Goal: Information Seeking & Learning: Check status

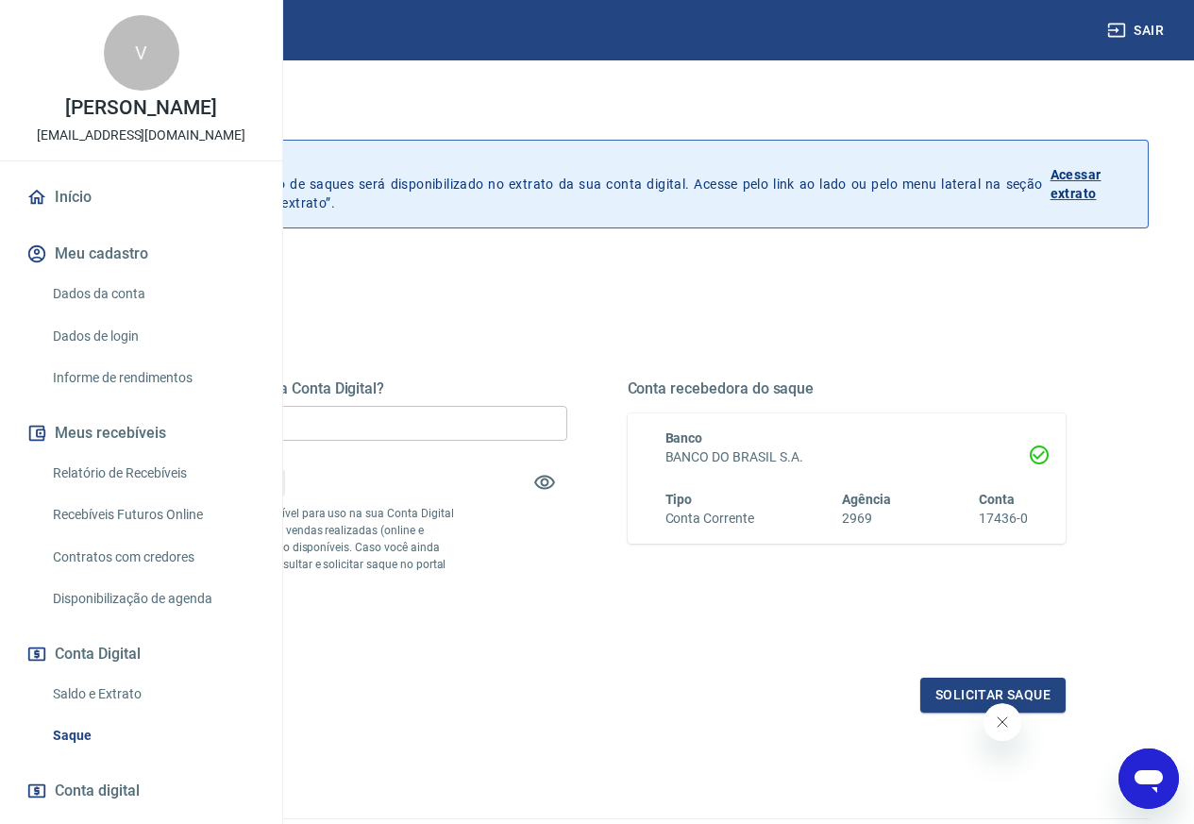
scroll to position [94, 0]
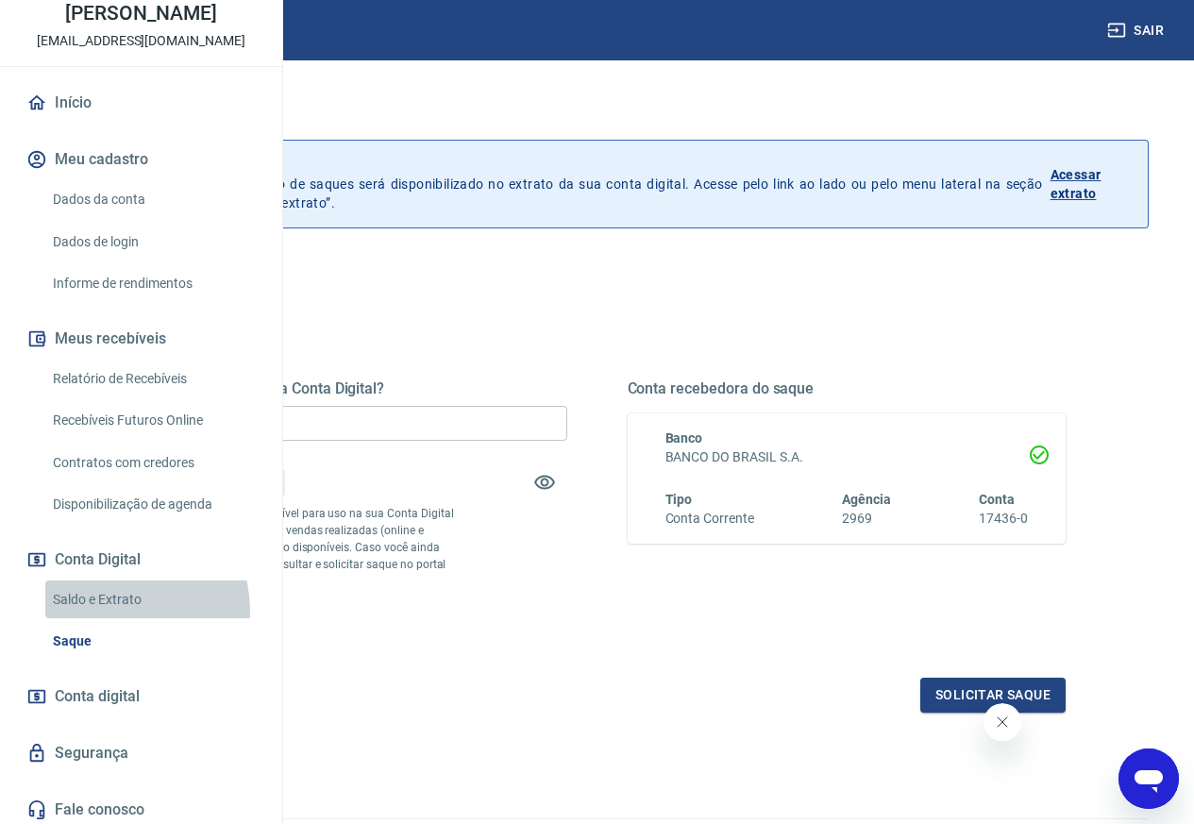
click at [96, 619] on link "Saldo e Extrato" at bounding box center [152, 600] width 214 height 39
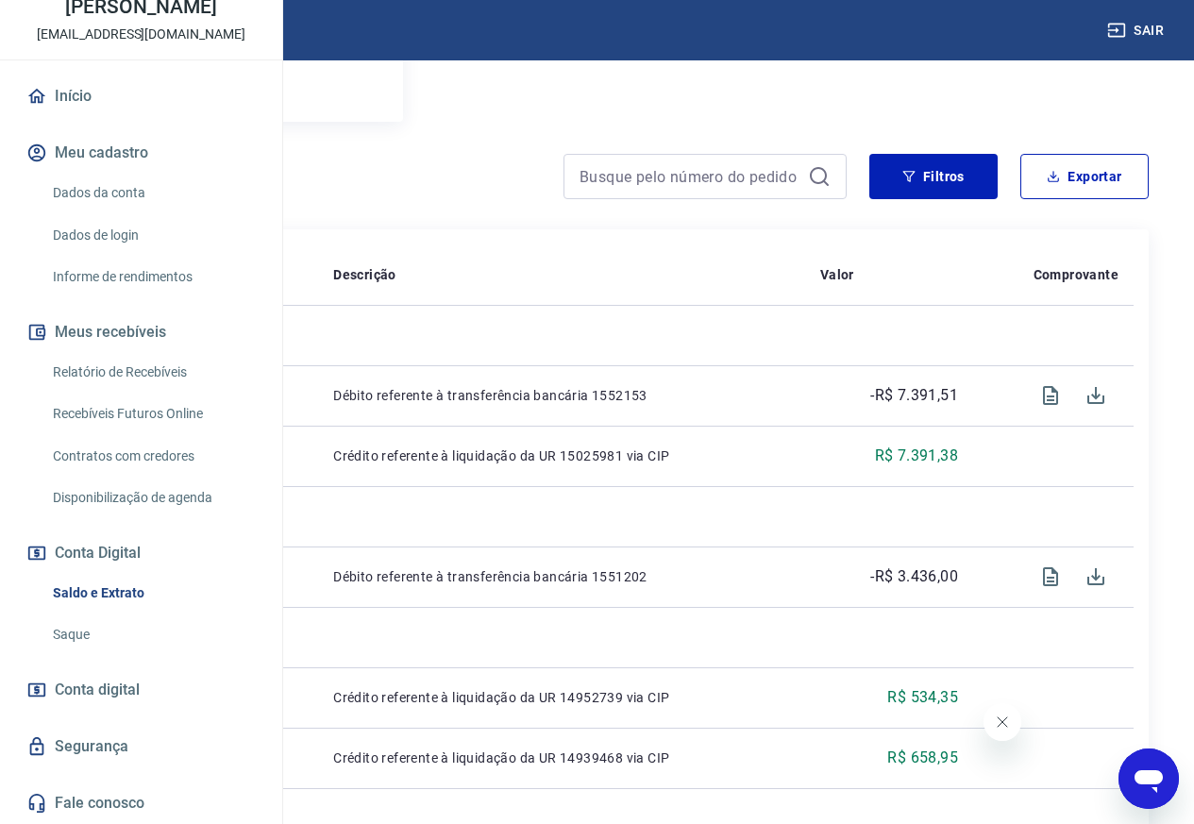
scroll to position [378, 0]
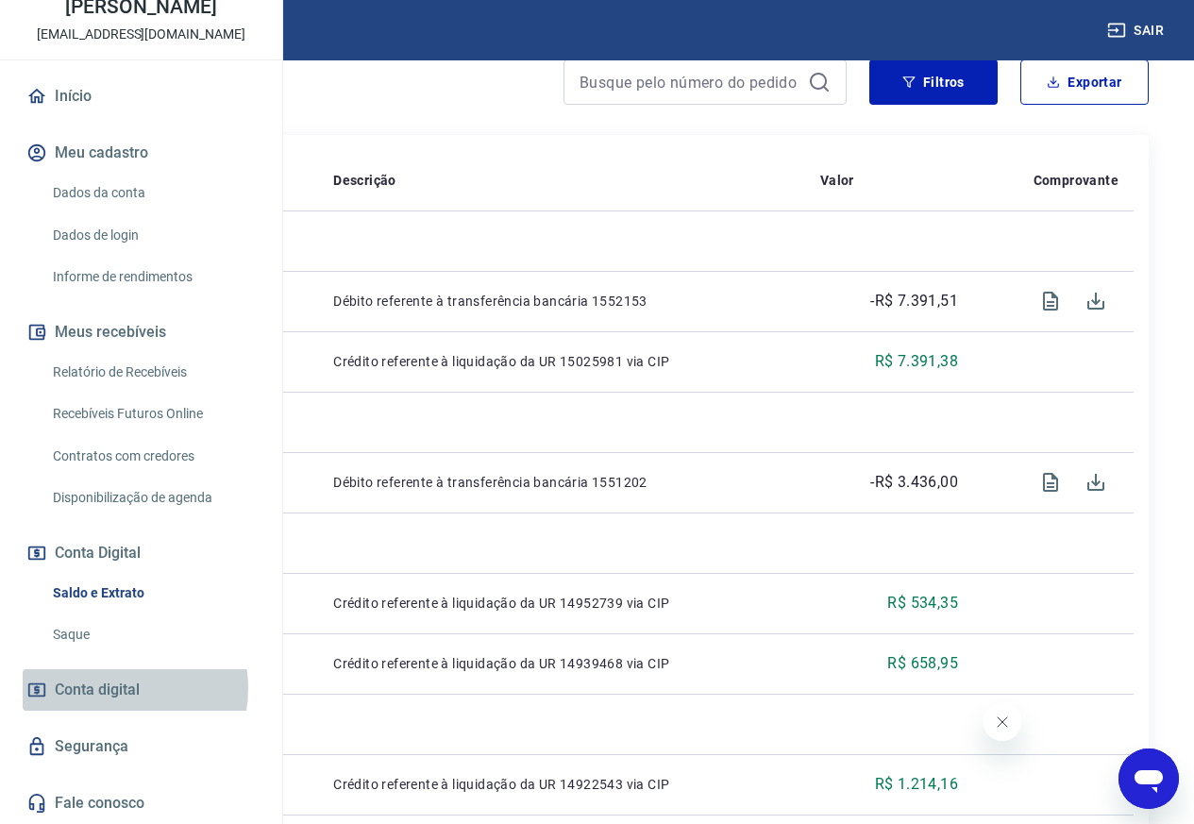
click at [121, 688] on span "Conta digital" at bounding box center [97, 690] width 85 height 26
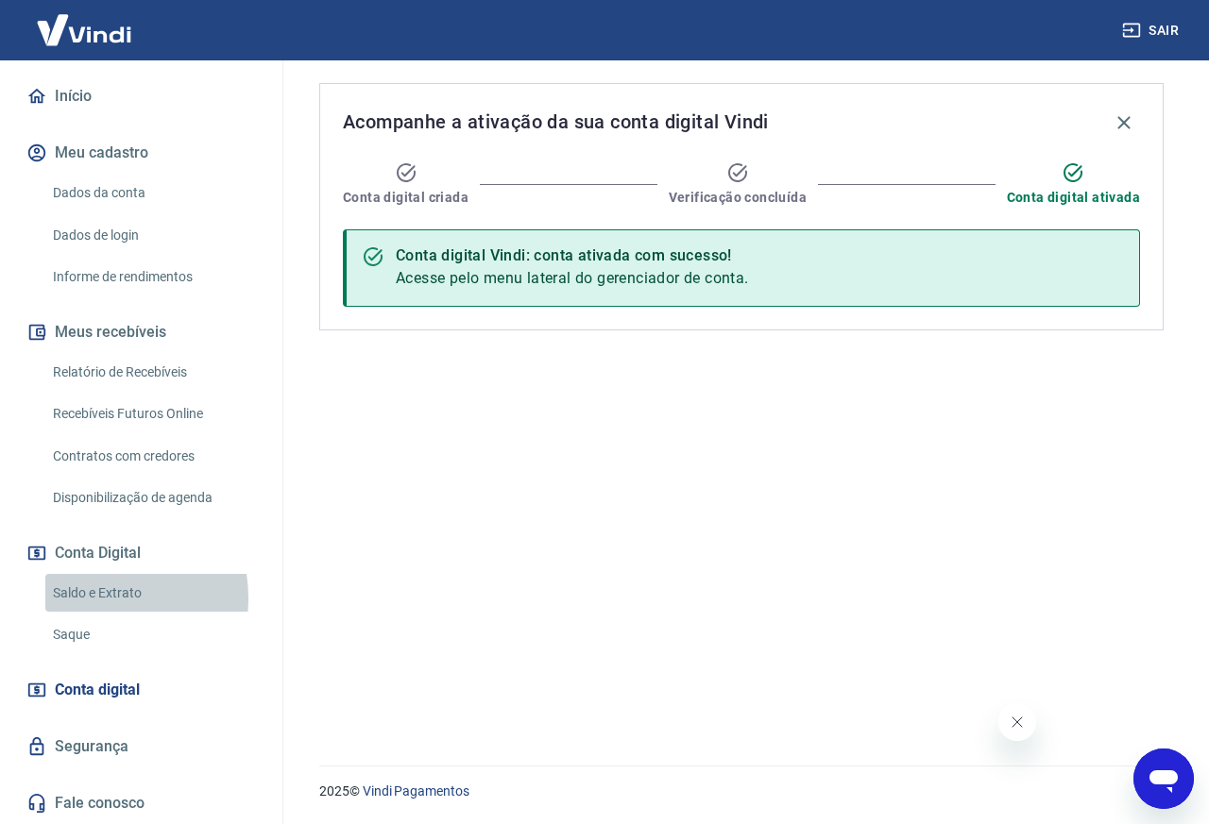
click at [98, 598] on link "Saldo e Extrato" at bounding box center [152, 593] width 214 height 39
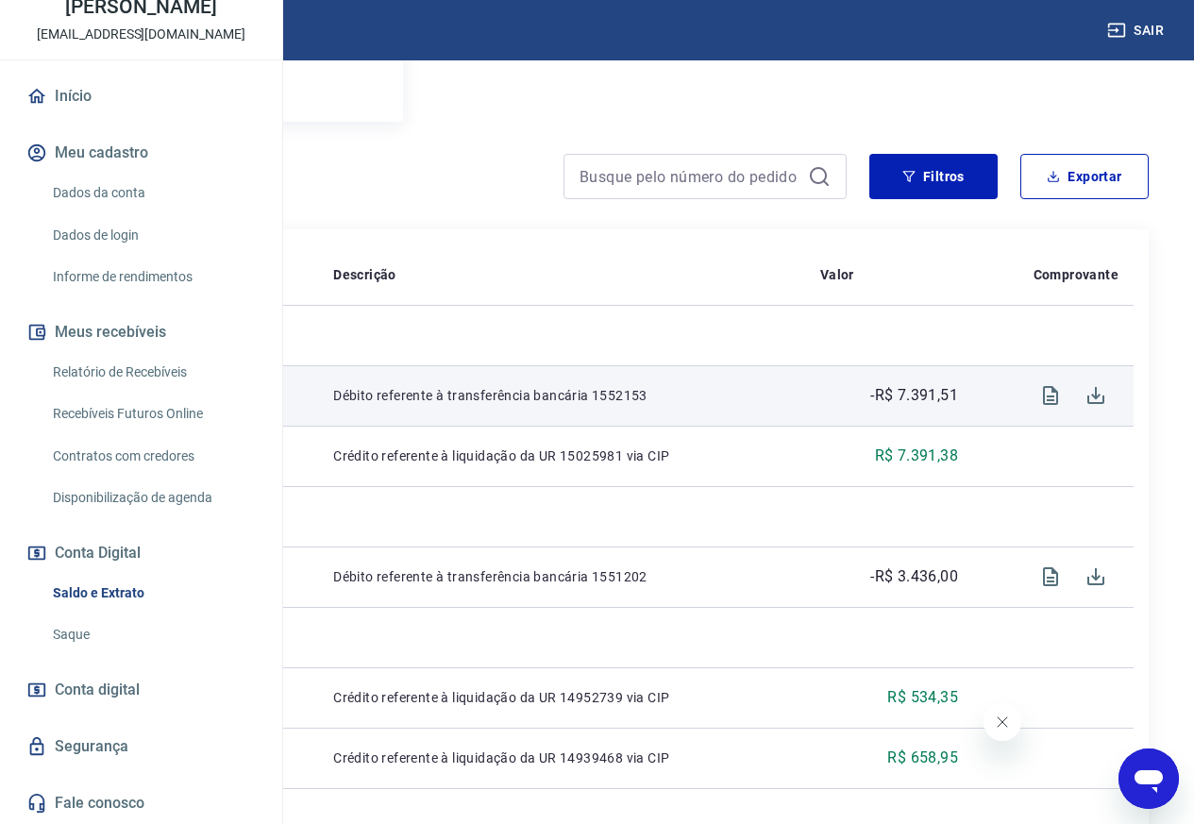
scroll to position [378, 0]
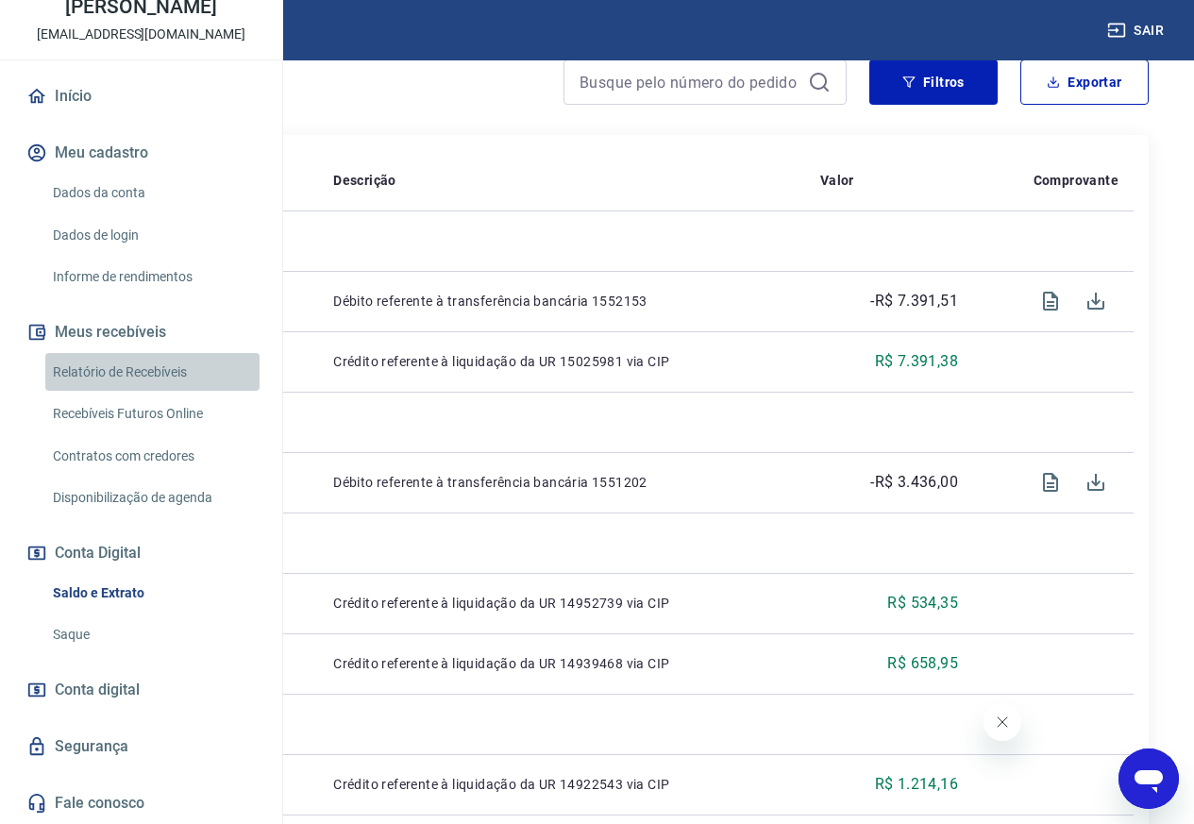
click at [202, 372] on link "Relatório de Recebíveis" at bounding box center [152, 372] width 214 height 39
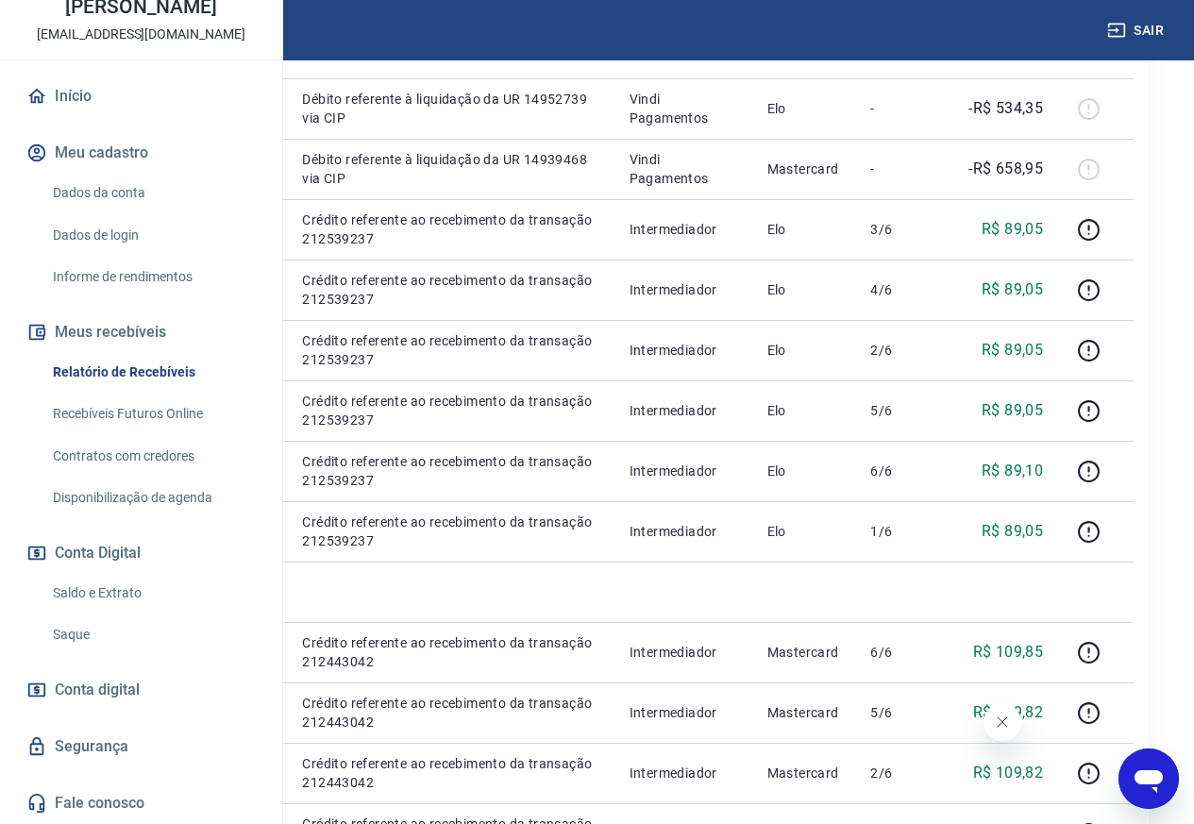
scroll to position [1039, 0]
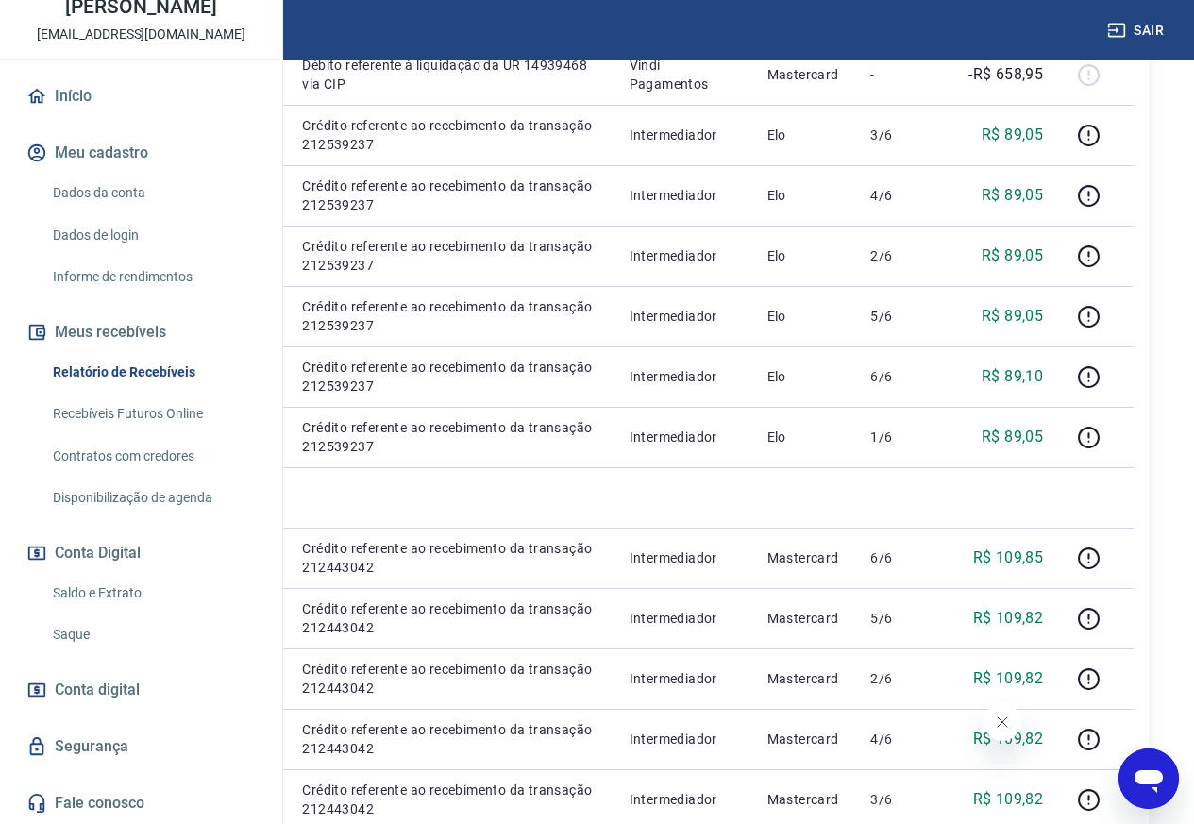
click at [155, 415] on link "Recebíveis Futuros Online" at bounding box center [152, 414] width 214 height 39
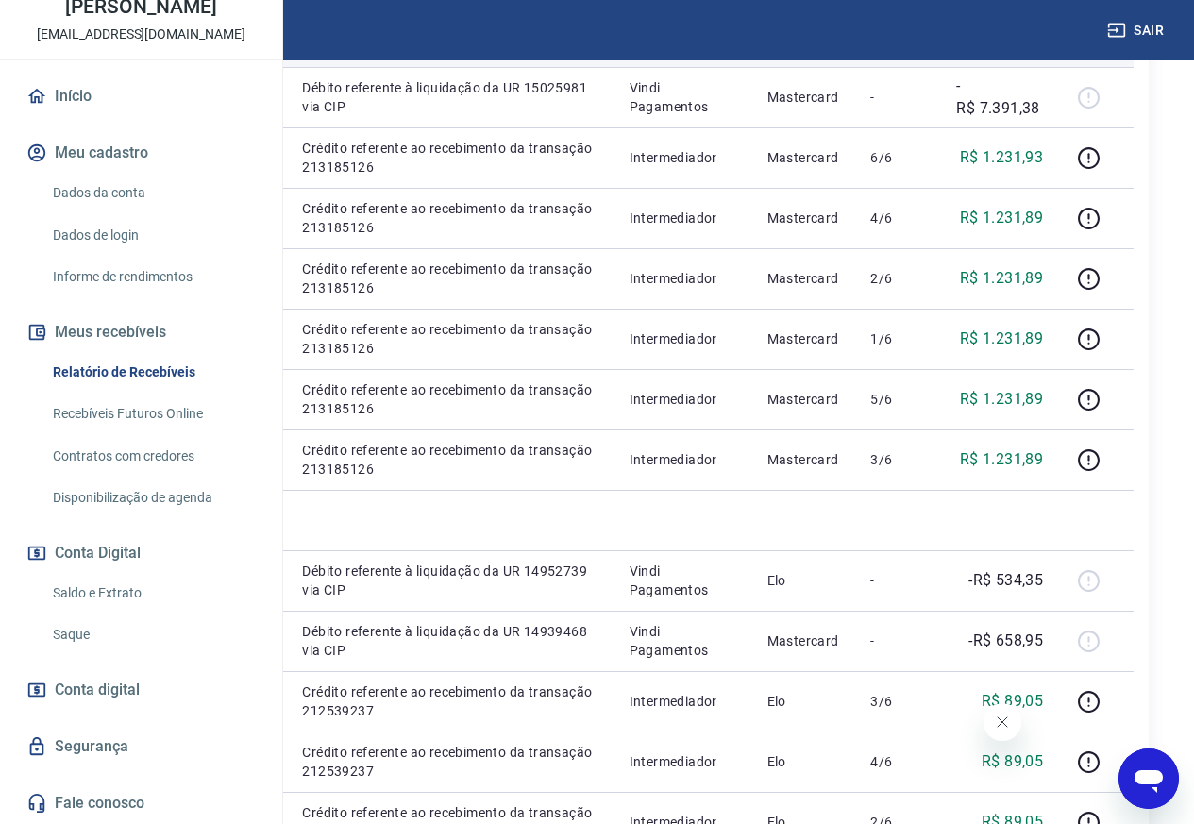
scroll to position [94, 0]
